Goal: Task Accomplishment & Management: Use online tool/utility

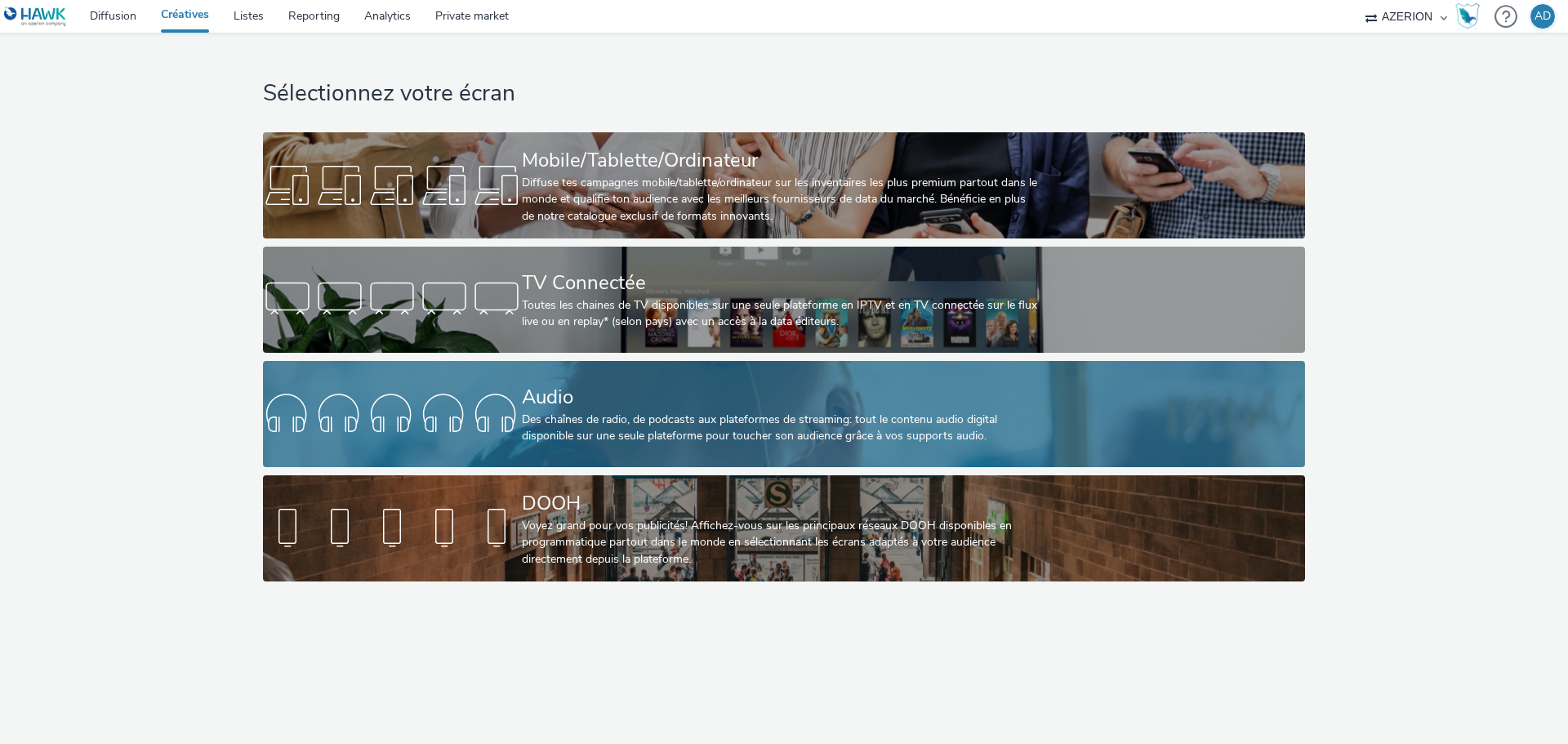
click at [645, 403] on div "Audio" at bounding box center [780, 397] width 518 height 28
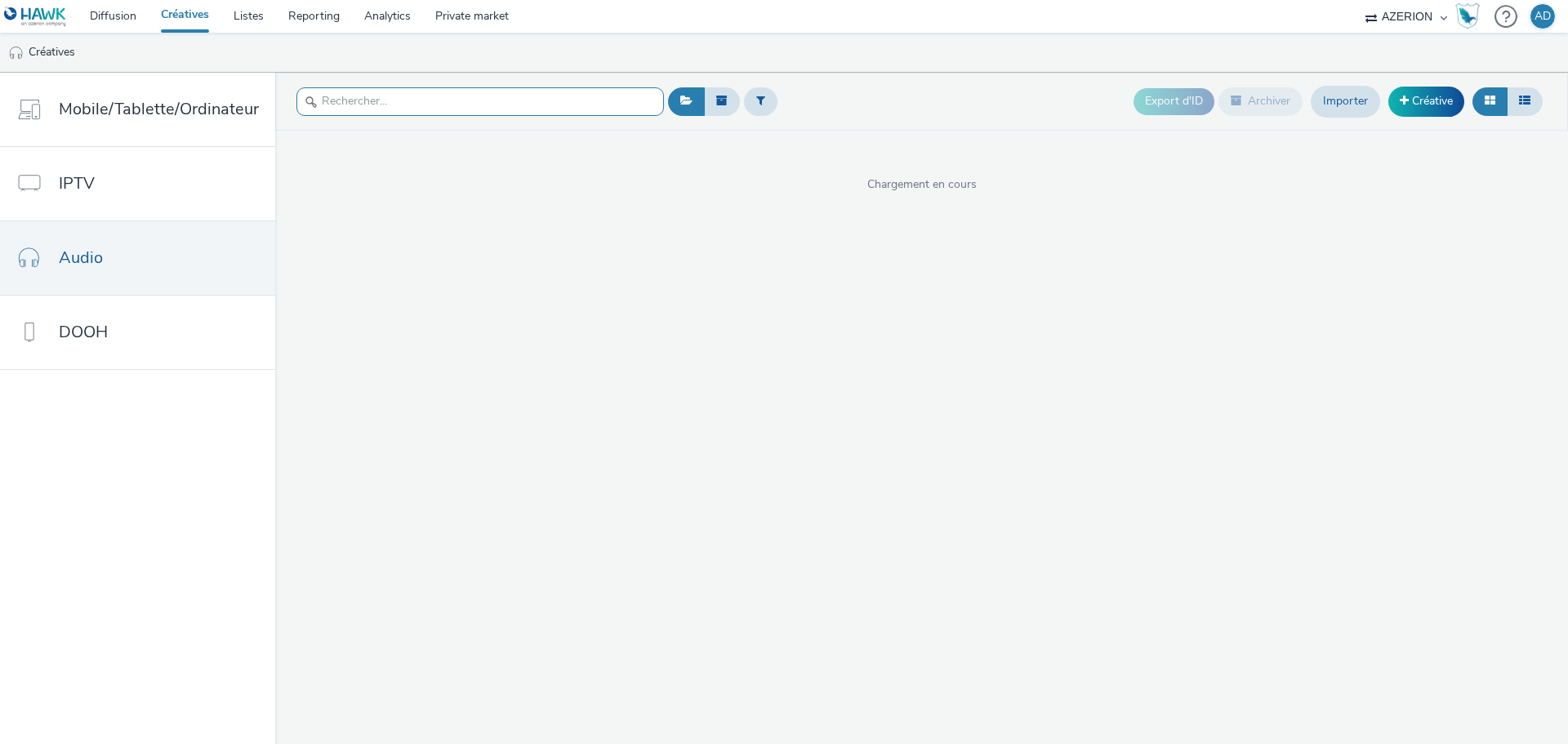
click at [374, 99] on input "text" at bounding box center [480, 102] width 368 height 28
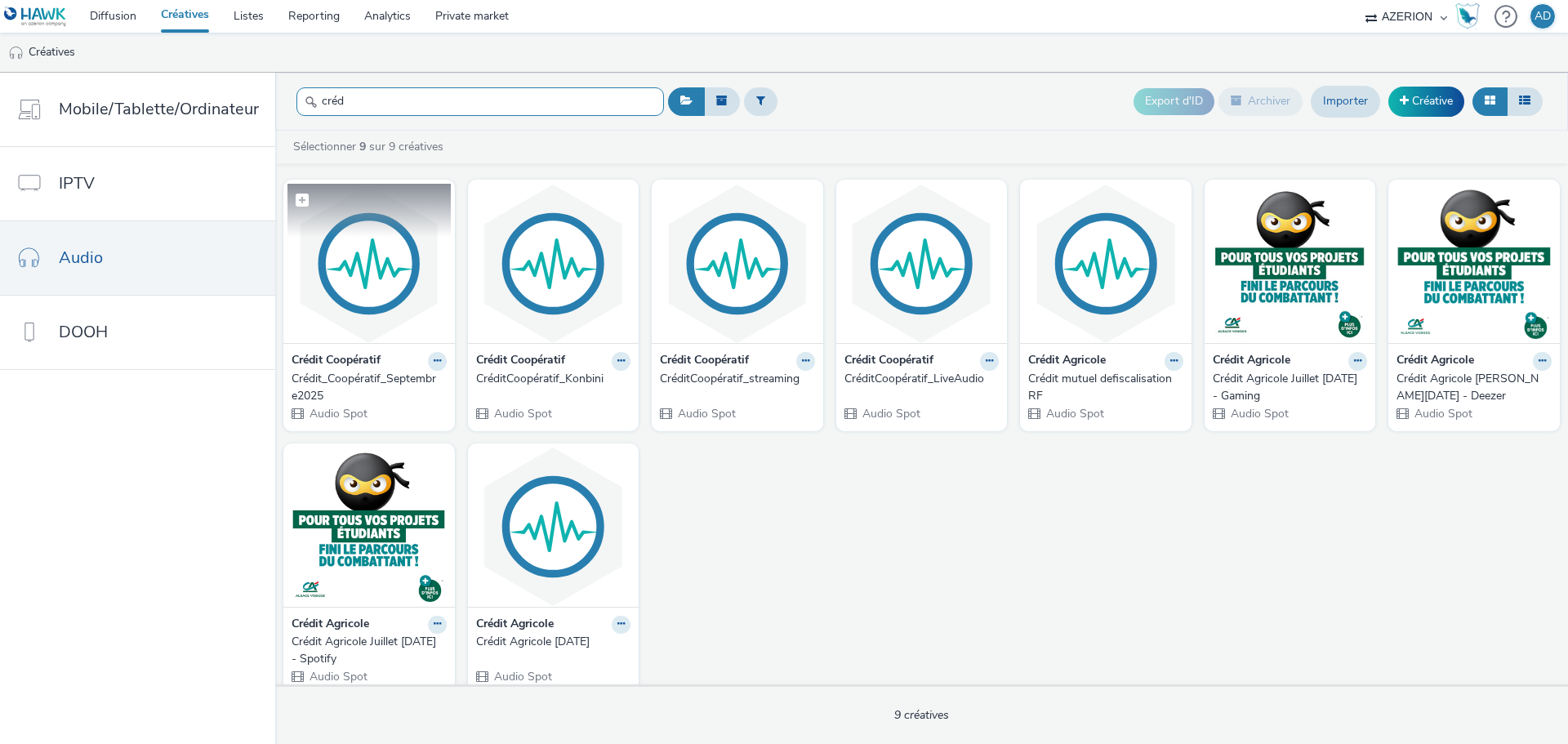
type input "créd"
click at [379, 298] on img at bounding box center [369, 262] width 163 height 159
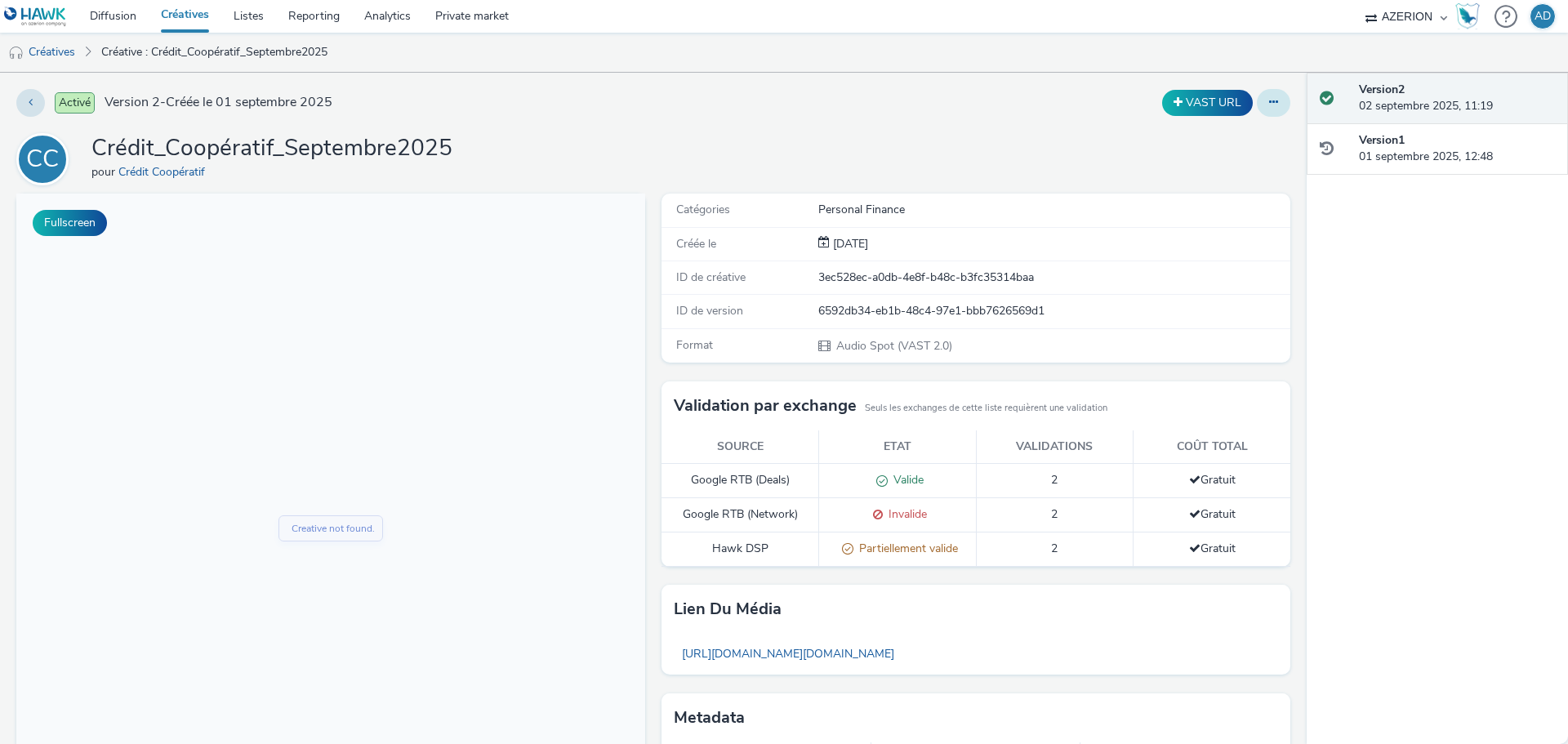
click at [1270, 102] on button at bounding box center [1274, 102] width 33 height 27
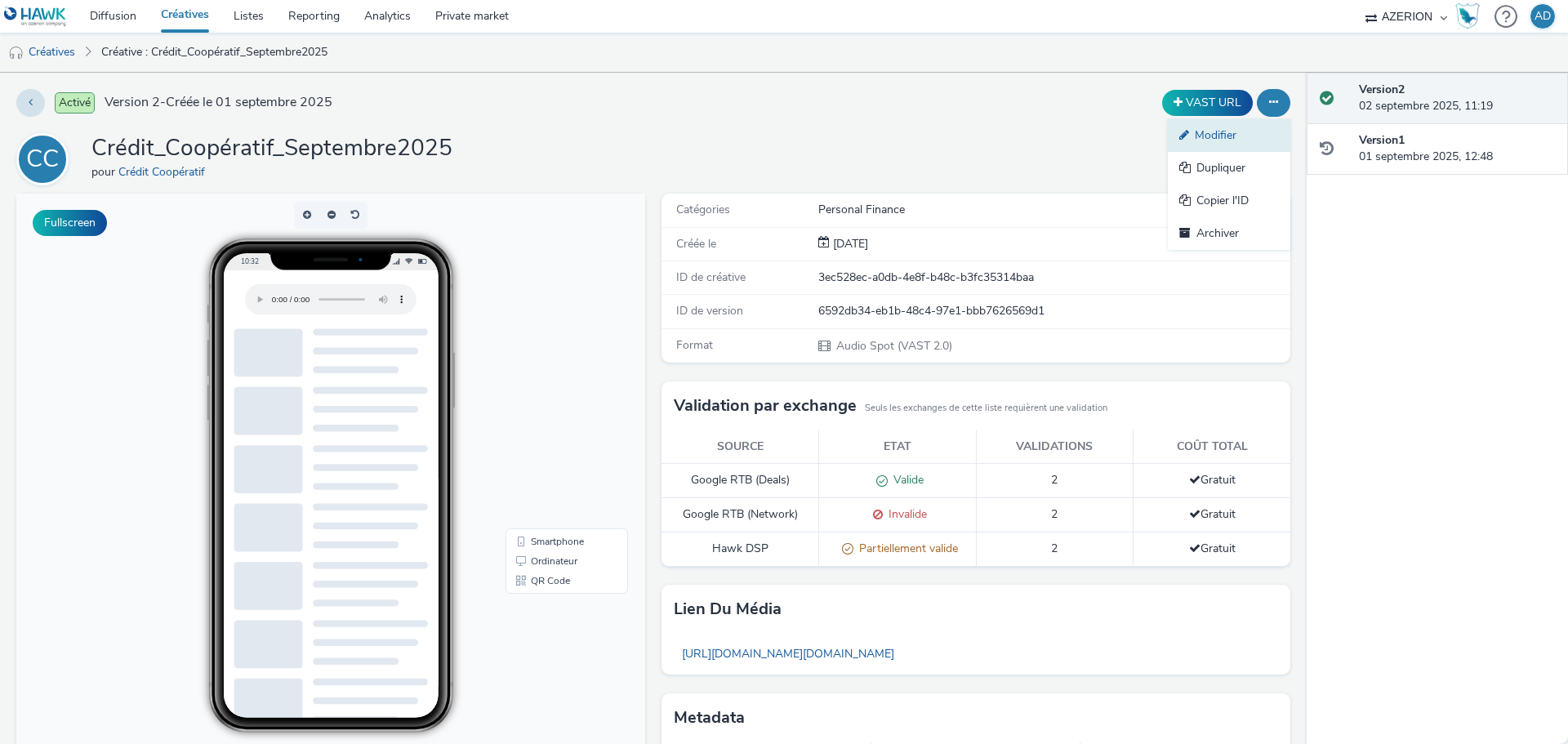
click at [1207, 140] on link "Modifier" at bounding box center [1229, 135] width 123 height 32
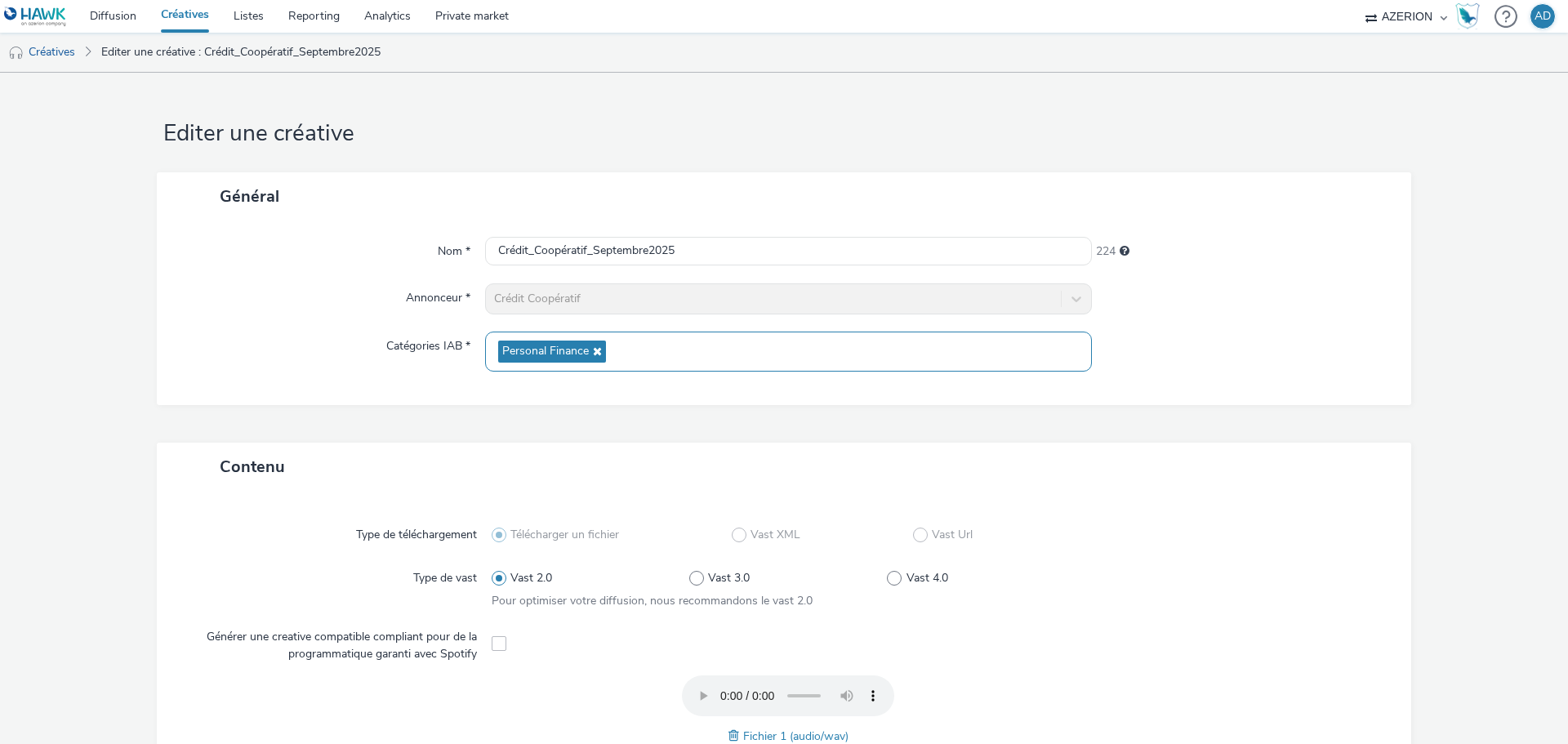
click at [594, 352] on icon at bounding box center [595, 351] width 13 height 12
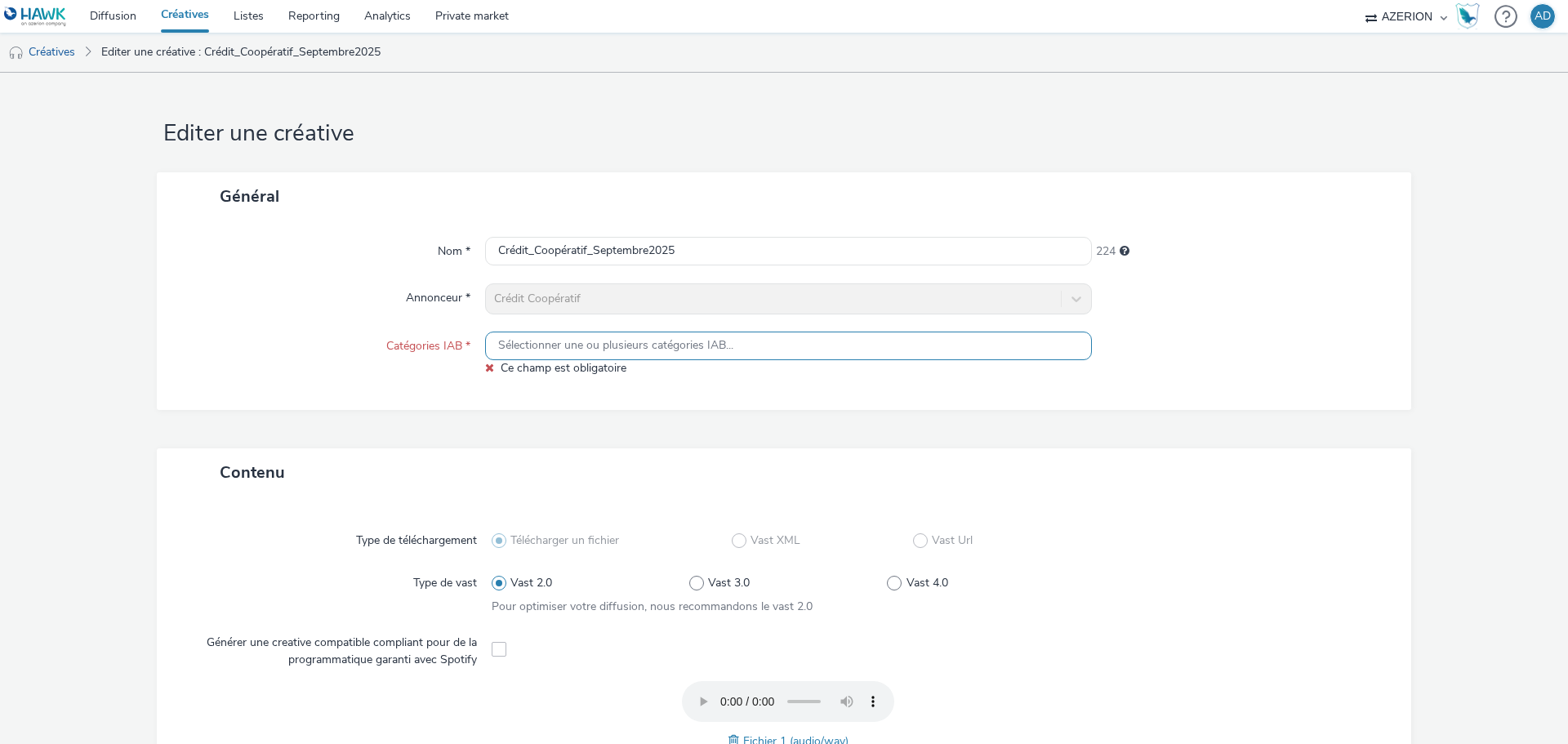
click at [564, 343] on span "Sélectionner une ou plusieurs catégories IAB..." at bounding box center [616, 346] width 235 height 14
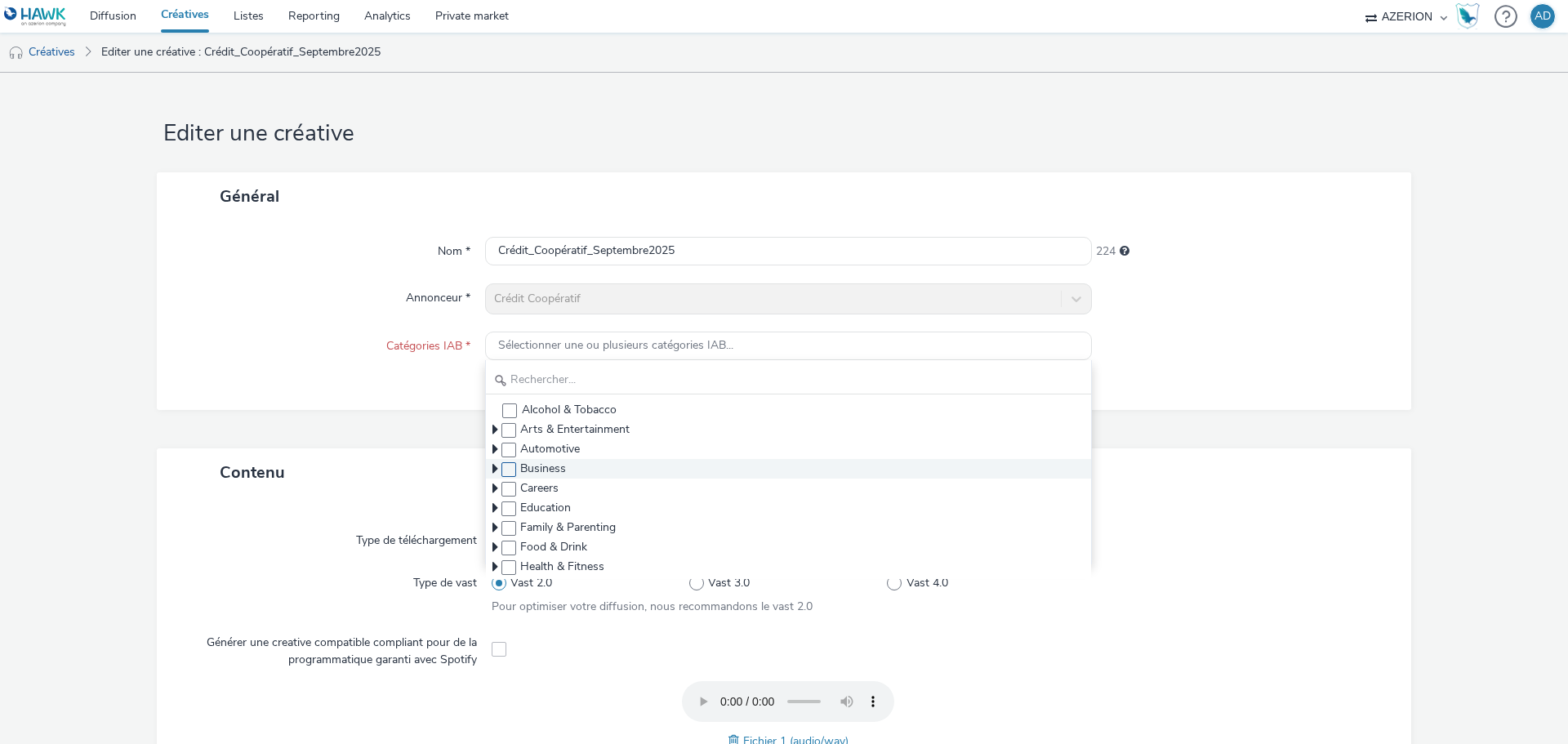
click at [503, 471] on span at bounding box center [509, 470] width 15 height 15
checkbox input "true"
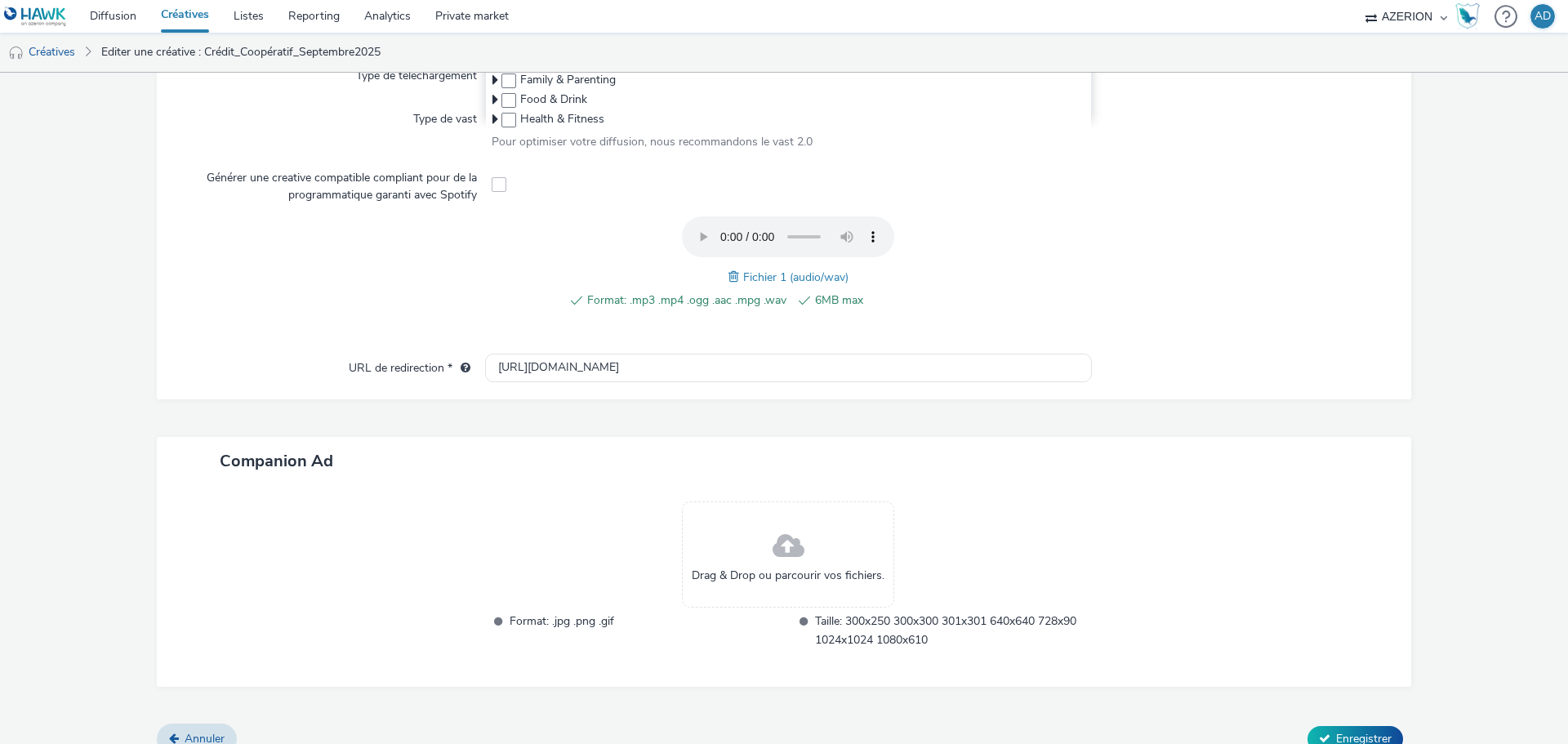
scroll to position [481, 0]
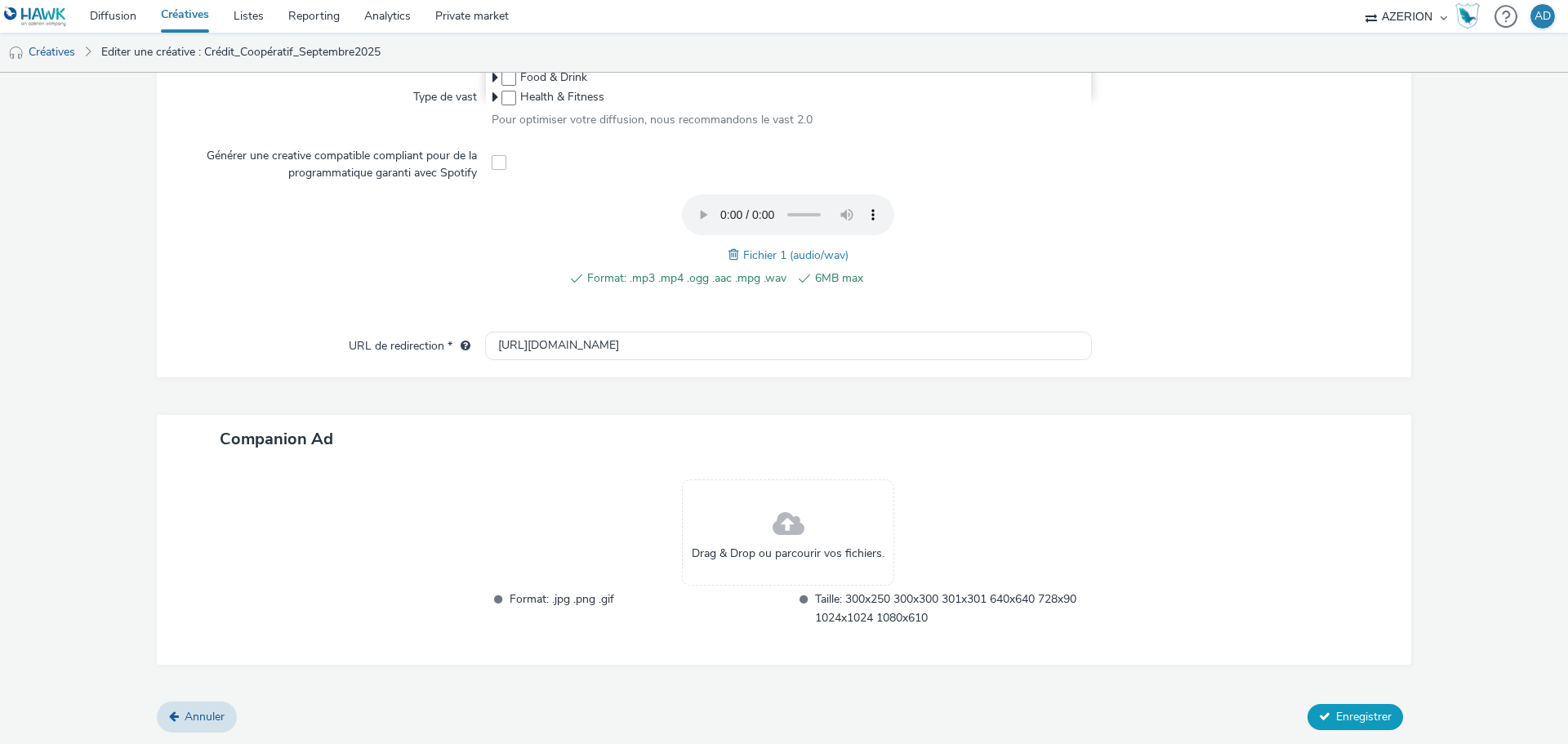
click at [1369, 717] on span "Enregistrer" at bounding box center [1364, 716] width 56 height 16
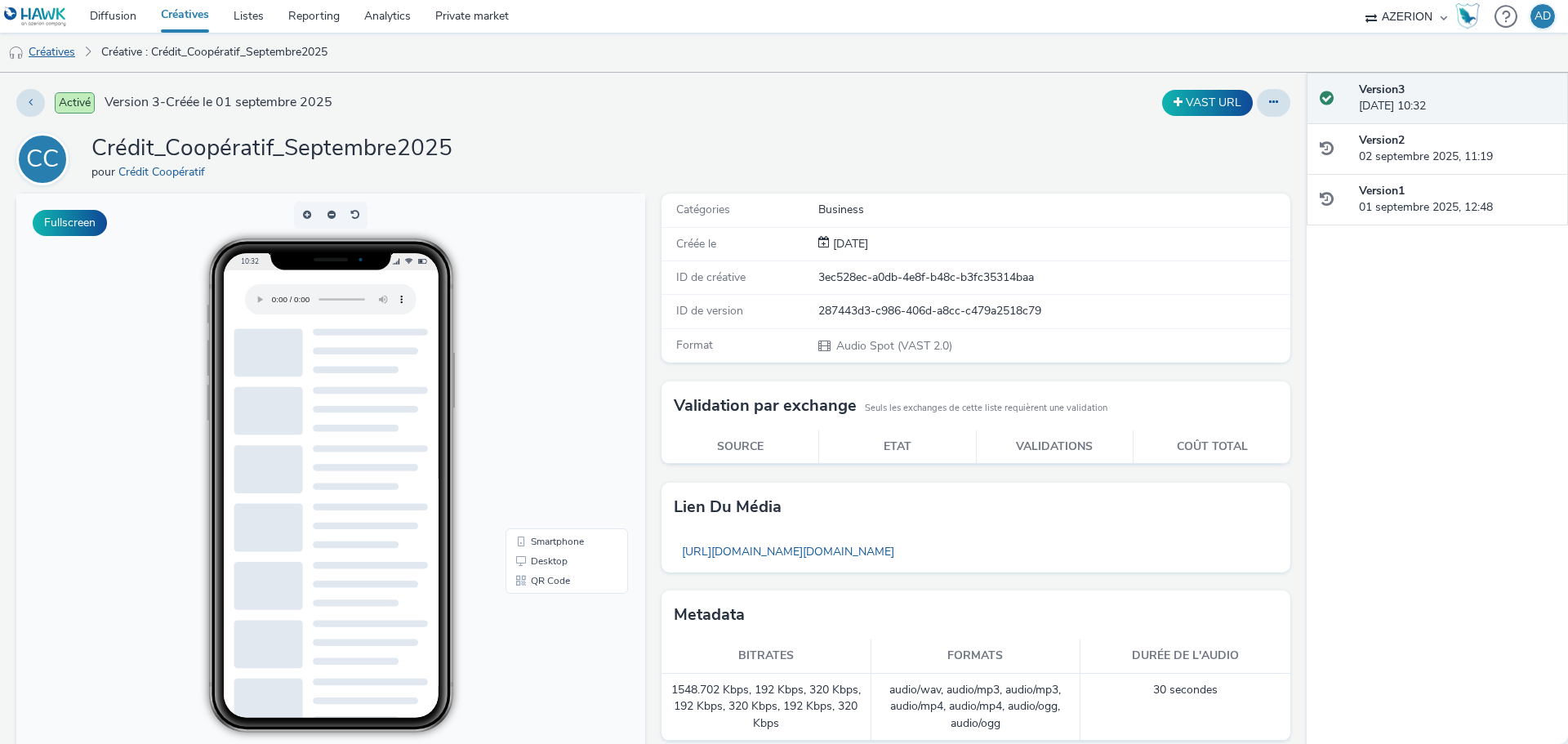
click at [63, 50] on link "Créatives" at bounding box center [42, 52] width 83 height 39
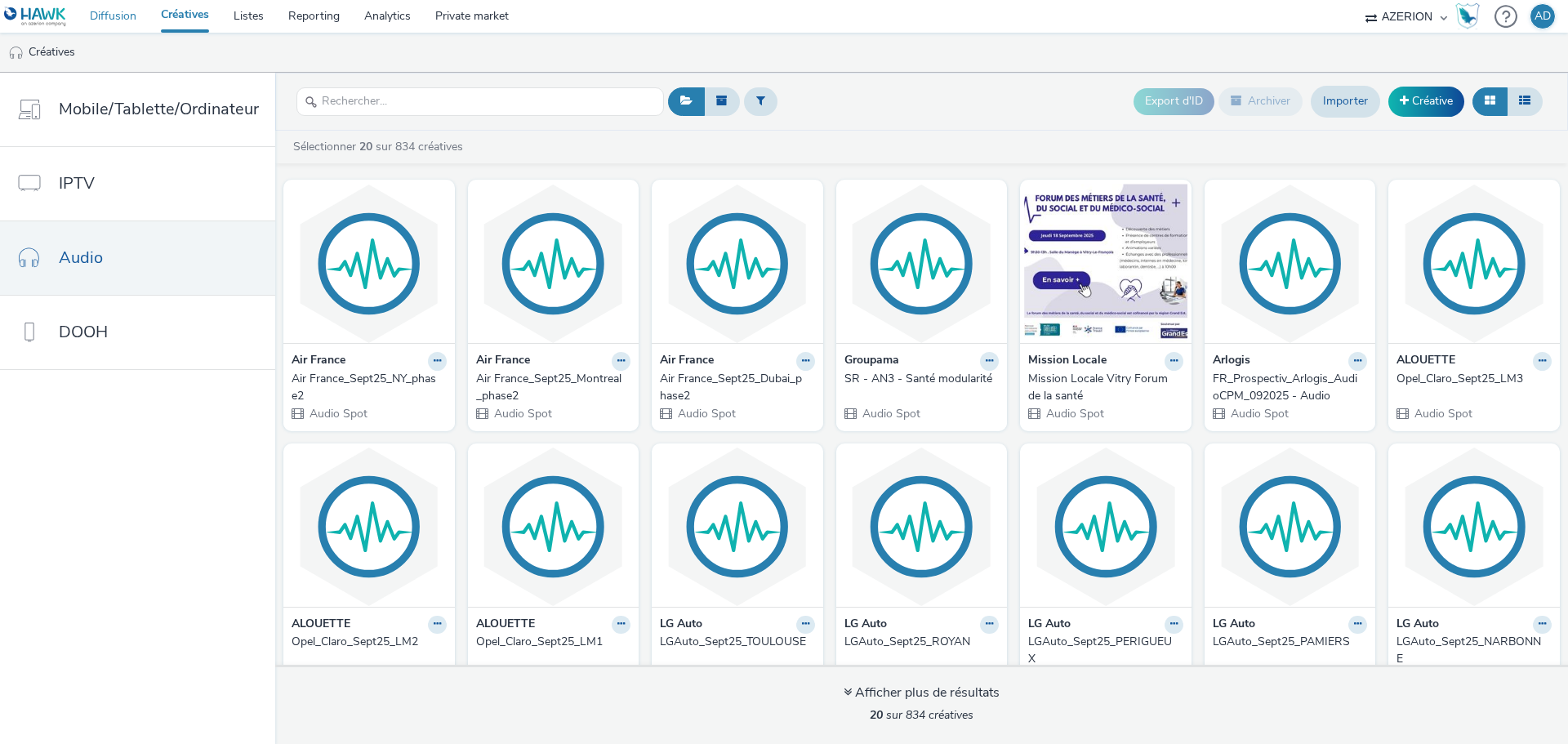
click at [124, 12] on link "Diffusion" at bounding box center [113, 16] width 71 height 32
